Goal: Task Accomplishment & Management: Complete application form

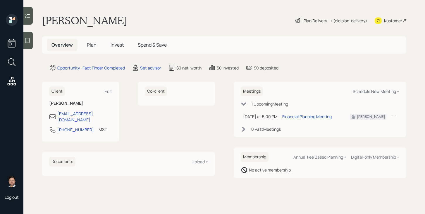
click at [88, 48] on h5 "Plan" at bounding box center [91, 45] width 19 height 13
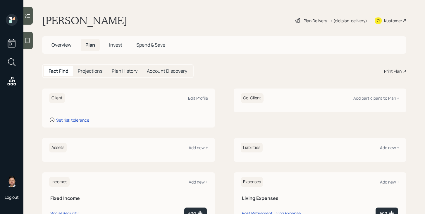
click at [58, 46] on span "Overview" at bounding box center [62, 45] width 20 height 6
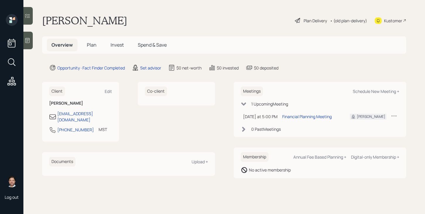
click at [139, 69] on icon at bounding box center [135, 67] width 7 height 7
click at [151, 68] on div "Set advisor" at bounding box center [150, 68] width 21 height 6
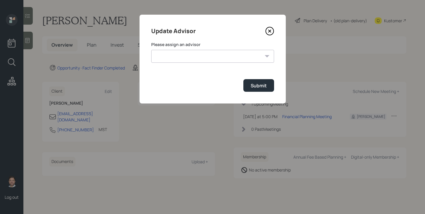
click at [178, 52] on select "[PERSON_NAME] [PERSON_NAME] [PERSON_NAME] End [PERSON_NAME] [PERSON_NAME] [PERS…" at bounding box center [212, 56] width 123 height 13
select select "bffa7908-1b2a-4c79-9bb6-f0ec9aed22d3"
click at [151, 50] on select "[PERSON_NAME] [PERSON_NAME] [PERSON_NAME] End [PERSON_NAME] [PERSON_NAME] [PERS…" at bounding box center [212, 56] width 123 height 13
click at [259, 87] on div "Submit" at bounding box center [259, 85] width 16 height 6
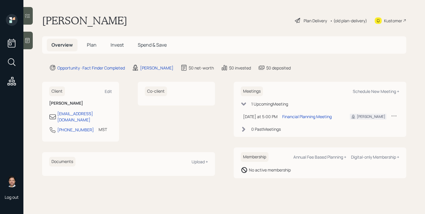
click at [91, 45] on span "Plan" at bounding box center [92, 45] width 10 height 6
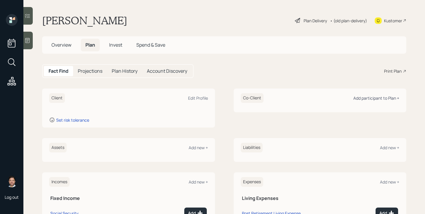
click at [357, 99] on div "Add participant to Plan +" at bounding box center [377, 98] width 46 height 6
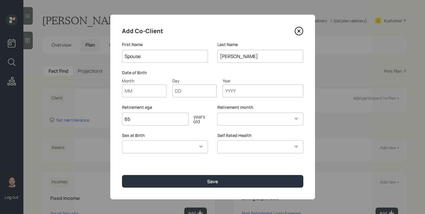
type input "Spouse"
click at [160, 95] on input "Month" at bounding box center [144, 90] width 45 height 13
type input "01"
type input "1979"
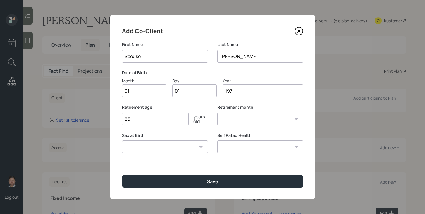
select select "1"
type input "1979"
click at [166, 151] on select "[DEMOGRAPHIC_DATA] [DEMOGRAPHIC_DATA] Other / Prefer not to say" at bounding box center [165, 146] width 86 height 13
select select "[DEMOGRAPHIC_DATA]"
click at [122, 140] on select "[DEMOGRAPHIC_DATA] [DEMOGRAPHIC_DATA] Other / Prefer not to say" at bounding box center [165, 146] width 86 height 13
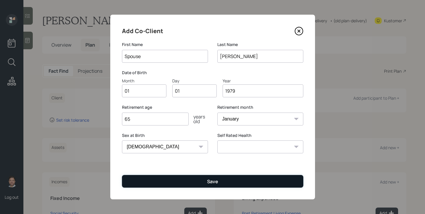
click at [164, 184] on button "Save" at bounding box center [213, 181] width 182 height 13
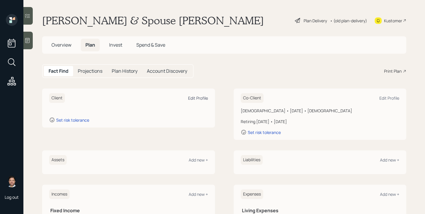
click at [192, 97] on div "Edit Profile" at bounding box center [198, 98] width 20 height 6
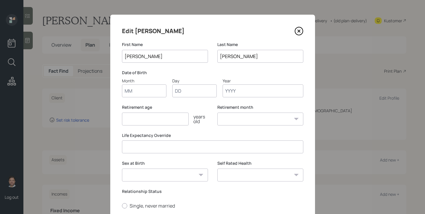
click at [136, 93] on input "Month" at bounding box center [144, 90] width 45 height 13
type input "01"
type input "1968"
select select "1"
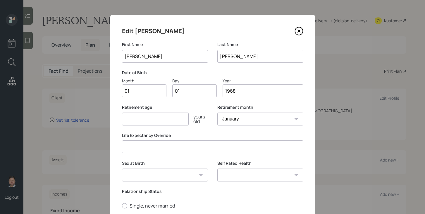
type input "1968"
click at [135, 119] on input "number" at bounding box center [155, 118] width 67 height 13
type input "67"
click at [149, 175] on select "[DEMOGRAPHIC_DATA] [DEMOGRAPHIC_DATA] Other / Prefer not to say" at bounding box center [165, 174] width 86 height 13
select select "[DEMOGRAPHIC_DATA]"
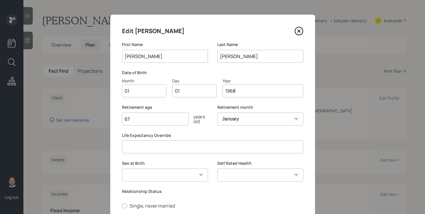
click at [122, 168] on select "[DEMOGRAPHIC_DATA] [DEMOGRAPHIC_DATA] Other / Prefer not to say" at bounding box center [165, 174] width 86 height 13
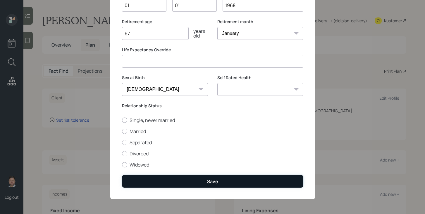
click at [192, 182] on button "Save" at bounding box center [213, 181] width 182 height 13
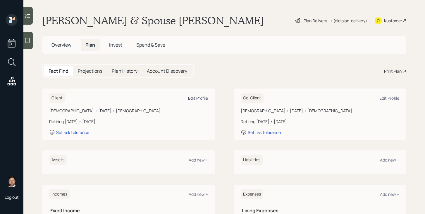
click at [198, 98] on div "Edit Profile" at bounding box center [198, 98] width 20 height 6
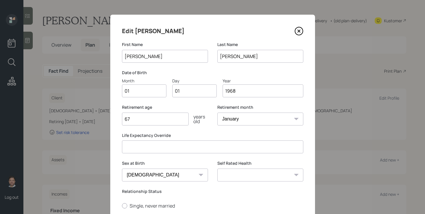
scroll to position [35, 0]
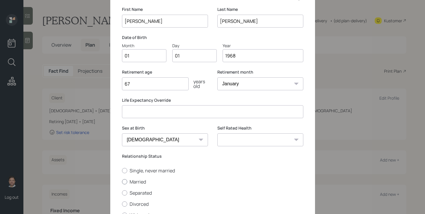
click at [141, 181] on label "Married" at bounding box center [213, 181] width 182 height 6
click at [122, 181] on input "Married" at bounding box center [122, 181] width 0 height 0
radio input "true"
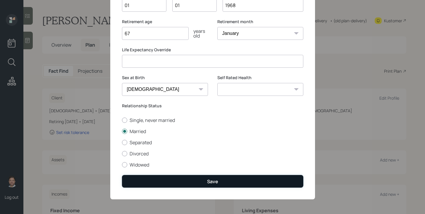
click at [173, 180] on button "Save" at bounding box center [213, 181] width 182 height 13
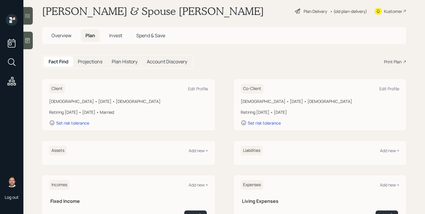
scroll to position [13, 0]
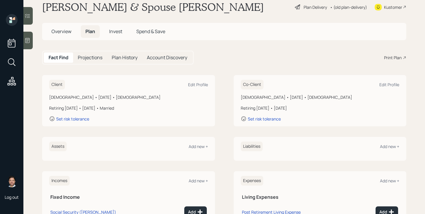
click at [197, 149] on div "Assets Add new +" at bounding box center [128, 146] width 159 height 10
click at [198, 146] on div "Add new +" at bounding box center [198, 146] width 19 height 6
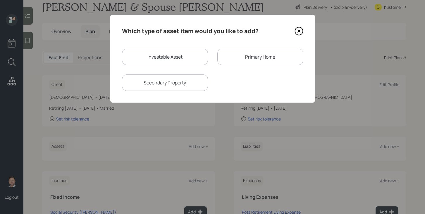
click at [163, 65] on div "Investable Asset Primary Home Secondary Property" at bounding box center [213, 70] width 182 height 42
click at [163, 57] on div "Investable Asset" at bounding box center [165, 57] width 86 height 16
select select "taxable"
select select "balanced"
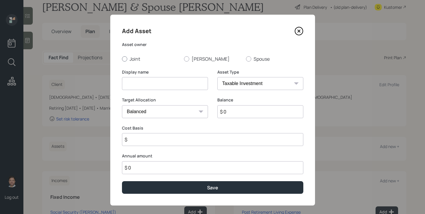
click at [130, 59] on label "Joint" at bounding box center [150, 59] width 57 height 6
click at [122, 59] on input "Joint" at bounding box center [122, 59] width 0 height 0
radio input "true"
click at [206, 62] on label "[PERSON_NAME]" at bounding box center [212, 59] width 57 height 6
click at [184, 59] on input "[PERSON_NAME]" at bounding box center [184, 59] width 0 height 0
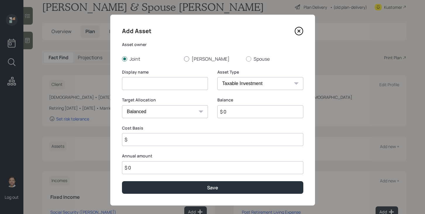
radio input "true"
click at [201, 62] on label "[PERSON_NAME]" at bounding box center [212, 59] width 57 height 6
click at [184, 59] on input "[PERSON_NAME]" at bounding box center [184, 59] width 0 height 0
click at [184, 81] on input at bounding box center [165, 83] width 86 height 13
type input "Current 401k"
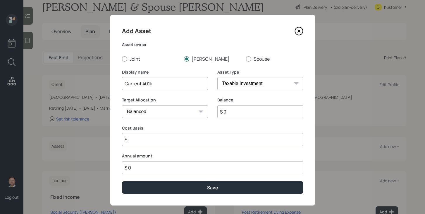
click at [257, 85] on select "SEP [PERSON_NAME] IRA 401(k) [PERSON_NAME] 401(k) 403(b) [PERSON_NAME] 403(b) 4…" at bounding box center [261, 83] width 86 height 13
select select "company_sponsored"
click at [218, 77] on select "SEP [PERSON_NAME] IRA 401(k) [PERSON_NAME] 401(k) 403(b) [PERSON_NAME] 403(b) 4…" at bounding box center [261, 83] width 86 height 13
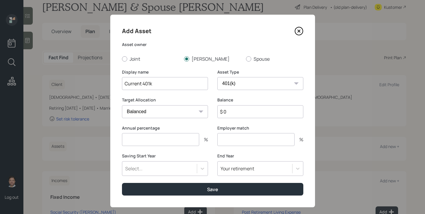
click at [253, 113] on input "$ 0" at bounding box center [261, 111] width 86 height 13
type input "$ 191,000"
click at [189, 139] on input "number" at bounding box center [160, 139] width 77 height 13
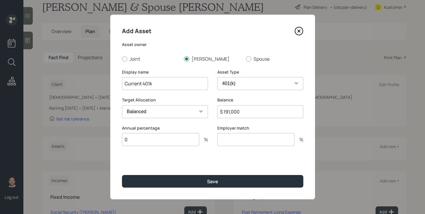
type input "0"
click at [241, 144] on input "number" at bounding box center [256, 139] width 77 height 13
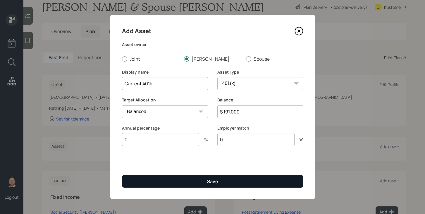
type input "0"
click at [207, 181] on div "Save" at bounding box center [212, 181] width 11 height 6
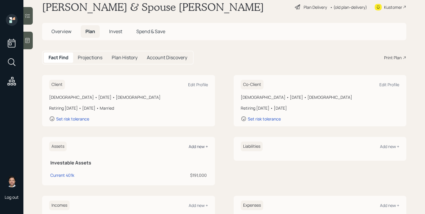
click at [202, 146] on div "Add new +" at bounding box center [198, 146] width 19 height 6
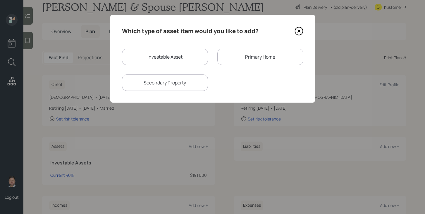
click at [164, 58] on div "Investable Asset" at bounding box center [165, 57] width 86 height 16
select select "taxable"
select select "balanced"
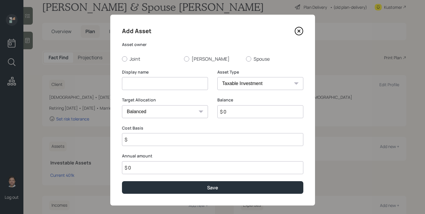
click at [150, 83] on input at bounding box center [165, 83] width 86 height 13
type input "Current 401k"
click at [256, 59] on label "Spouse" at bounding box center [274, 59] width 57 height 6
click at [246, 59] on input "Spouse" at bounding box center [246, 59] width 0 height 0
radio input "true"
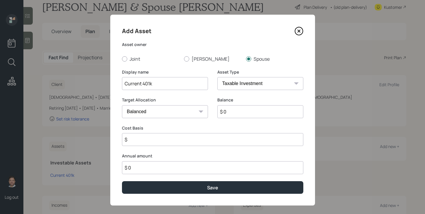
click at [238, 85] on select "SEP [PERSON_NAME] IRA 401(k) [PERSON_NAME] 401(k) 403(b) [PERSON_NAME] 403(b) 4…" at bounding box center [261, 83] width 86 height 13
select select "company_sponsored"
click at [218, 77] on select "SEP [PERSON_NAME] IRA 401(k) [PERSON_NAME] 401(k) 403(b) [PERSON_NAME] 403(b) 4…" at bounding box center [261, 83] width 86 height 13
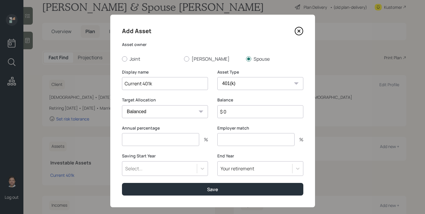
click at [184, 138] on input "number" at bounding box center [160, 139] width 77 height 13
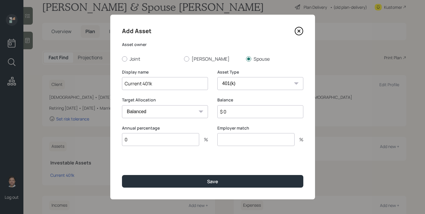
type input "0"
click at [221, 139] on input "number" at bounding box center [256, 139] width 77 height 13
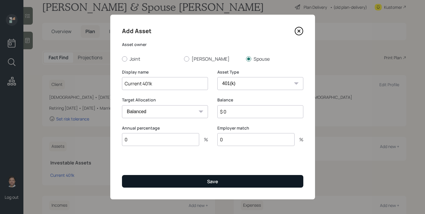
type input "0"
click at [209, 183] on div "Save" at bounding box center [212, 181] width 11 height 6
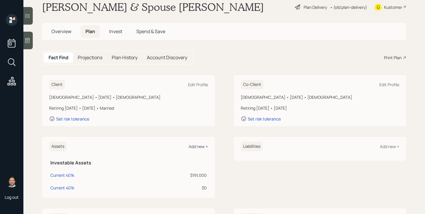
click at [199, 144] on div "Add new +" at bounding box center [198, 146] width 19 height 6
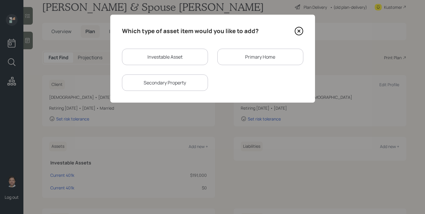
click at [177, 58] on div "Investable Asset" at bounding box center [165, 57] width 86 height 16
select select "taxable"
select select "balanced"
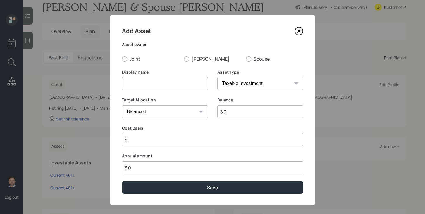
click at [161, 85] on input at bounding box center [165, 83] width 86 height 13
type input "Former 401k"
click at [264, 87] on select "SEP [PERSON_NAME] IRA 401(k) [PERSON_NAME] 401(k) 403(b) [PERSON_NAME] 403(b) 4…" at bounding box center [261, 83] width 86 height 13
select select "company_sponsored"
click at [218, 77] on select "SEP [PERSON_NAME] IRA 401(k) [PERSON_NAME] 401(k) 403(b) [PERSON_NAME] 403(b) 4…" at bounding box center [261, 83] width 86 height 13
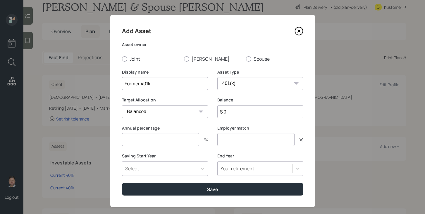
click at [181, 141] on input "number" at bounding box center [160, 139] width 77 height 13
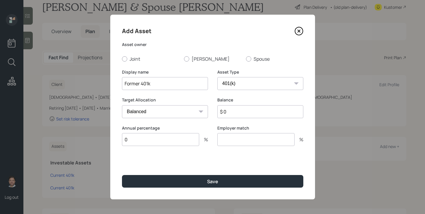
type input "0"
click at [241, 142] on input "number" at bounding box center [256, 139] width 77 height 13
type input "0"
click at [211, 195] on div "Add Asset Asset owner Joint [PERSON_NAME] Spouse Display name Former 401k Asset…" at bounding box center [212, 107] width 205 height 184
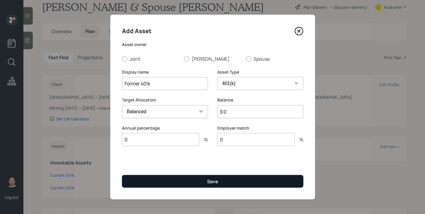
click at [215, 186] on button "Save" at bounding box center [213, 181] width 182 height 13
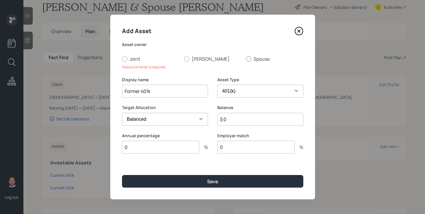
click at [248, 57] on div at bounding box center [248, 58] width 5 height 5
click at [246, 59] on input "Spouse" at bounding box center [246, 59] width 0 height 0
radio input "true"
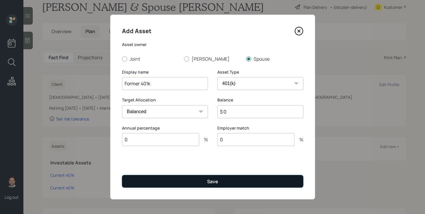
click at [190, 181] on button "Save" at bounding box center [213, 181] width 182 height 13
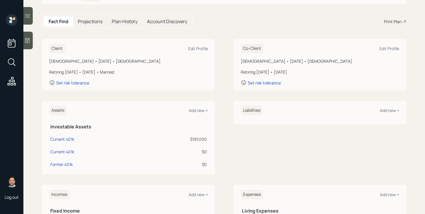
scroll to position [56, 0]
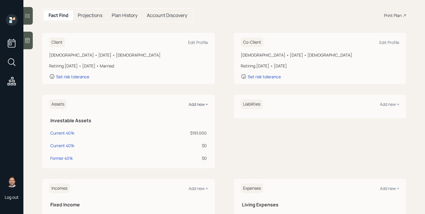
click at [200, 104] on div "Add new +" at bounding box center [198, 104] width 19 height 6
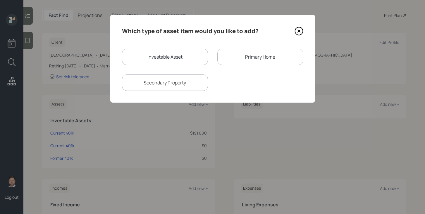
click at [181, 61] on div "Investable Asset" at bounding box center [165, 57] width 86 height 16
select select "taxable"
select select "balanced"
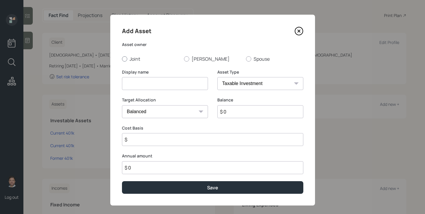
click at [129, 59] on label "Joint" at bounding box center [150, 59] width 57 height 6
click at [122, 59] on input "Joint" at bounding box center [122, 59] width 0 height 0
radio input "true"
click at [145, 86] on input at bounding box center [165, 83] width 86 height 13
type input "Checking/Savings"
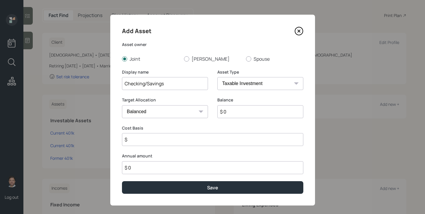
click at [248, 81] on select "SEP [PERSON_NAME] IRA 401(k) [PERSON_NAME] 401(k) 403(b) [PERSON_NAME] 403(b) 4…" at bounding box center [261, 83] width 86 height 13
select select "emergency_fund"
click at [218, 77] on select "SEP [PERSON_NAME] IRA 401(k) [PERSON_NAME] 401(k) 403(b) [PERSON_NAME] 403(b) 4…" at bounding box center [261, 83] width 86 height 13
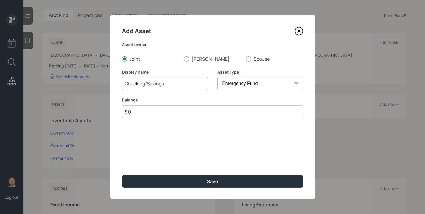
click at [240, 110] on input "$ 0" at bounding box center [213, 111] width 182 height 13
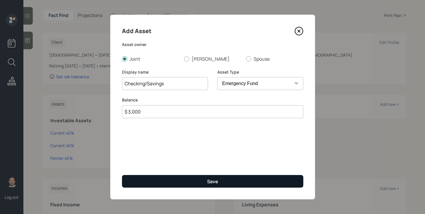
type input "$ 3,000"
click at [230, 181] on button "Save" at bounding box center [213, 181] width 182 height 13
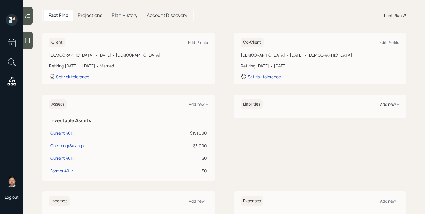
click at [388, 102] on div "Add new +" at bounding box center [389, 104] width 19 height 6
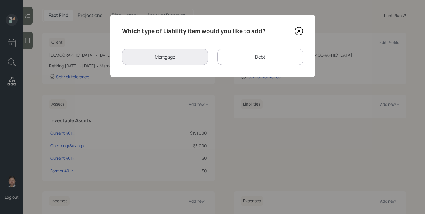
click at [257, 62] on div "Debt" at bounding box center [261, 57] width 86 height 16
select select "credit_card"
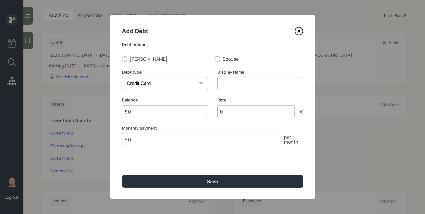
click at [253, 83] on input at bounding box center [261, 83] width 86 height 13
type input "Credit Card Debt"
click at [144, 59] on label "[PERSON_NAME]" at bounding box center [166, 59] width 88 height 6
click at [122, 59] on input "[PERSON_NAME]" at bounding box center [122, 59] width 0 height 0
radio input "true"
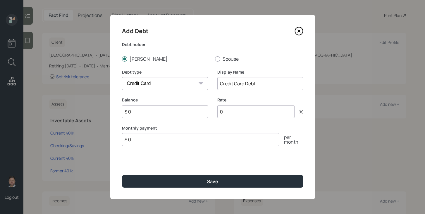
click at [180, 111] on input "$ 0" at bounding box center [165, 111] width 86 height 13
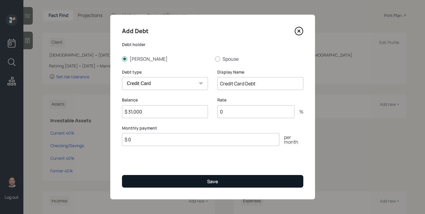
type input "$ 31,000"
click at [223, 182] on button "Save" at bounding box center [213, 181] width 182 height 13
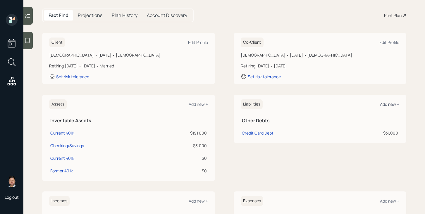
click at [389, 102] on div "Add new +" at bounding box center [389, 104] width 19 height 6
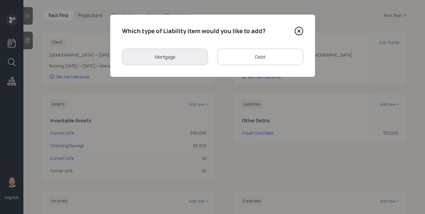
click at [236, 57] on div "Debt" at bounding box center [261, 57] width 86 height 16
select select "credit_card"
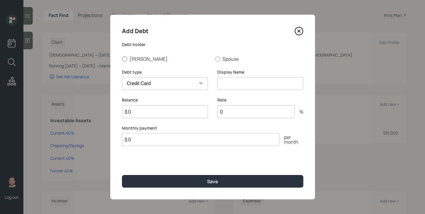
click at [139, 57] on label "[PERSON_NAME]" at bounding box center [166, 59] width 88 height 6
click at [122, 59] on input "[PERSON_NAME]" at bounding box center [122, 59] width 0 height 0
radio input "true"
click at [160, 81] on select "Car Credit Card Medical Student Other" at bounding box center [165, 83] width 86 height 13
select select "car"
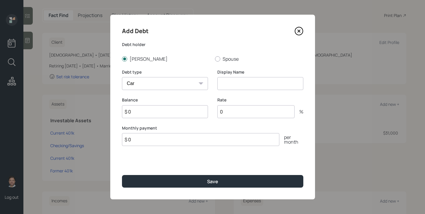
click at [122, 77] on select "Car Credit Card Medical Student Other" at bounding box center [165, 83] width 86 height 13
click at [236, 81] on input at bounding box center [261, 83] width 86 height 13
type input "Car Payments"
click at [186, 141] on input "$ 0" at bounding box center [201, 139] width 158 height 13
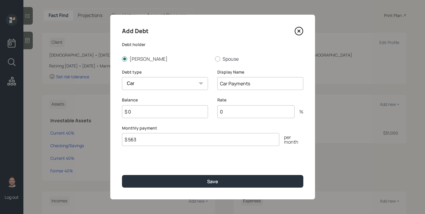
type input "$ 563"
click at [147, 115] on input "$ 0" at bounding box center [165, 111] width 86 height 13
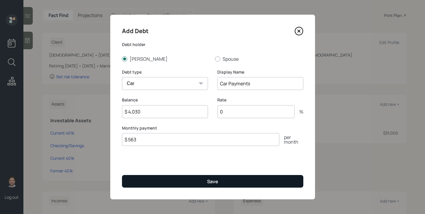
type input "$ 4,030"
click at [199, 180] on button "Save" at bounding box center [213, 181] width 182 height 13
